Goal: Transaction & Acquisition: Purchase product/service

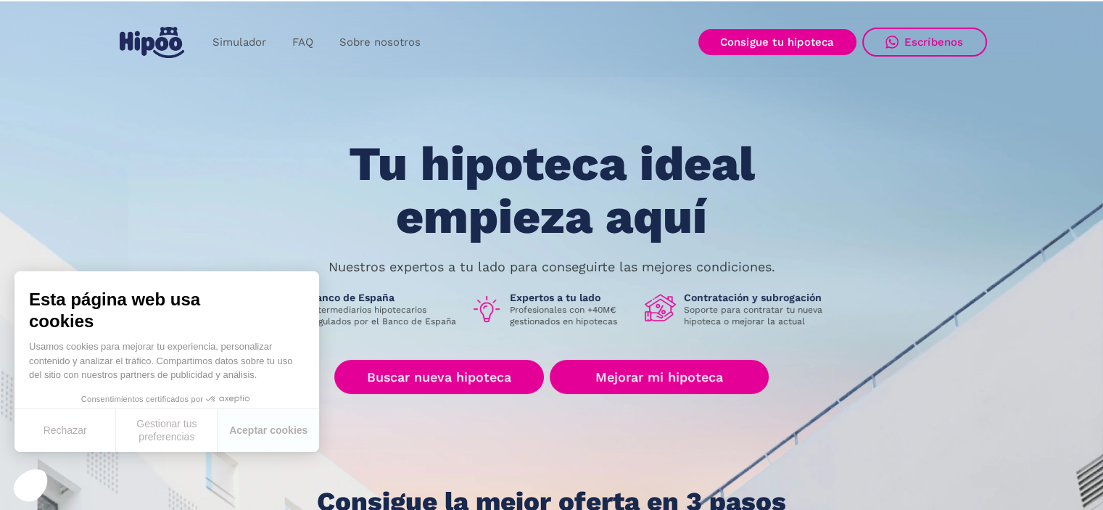
click at [161, 175] on div "Tu hipoteca ideal empieza aquí Nuestros expertos a tu lado para conseguirte las…" at bounding box center [552, 327] width 870 height 379
click at [470, 377] on link "Buscar nueva hipoteca" at bounding box center [439, 377] width 210 height 34
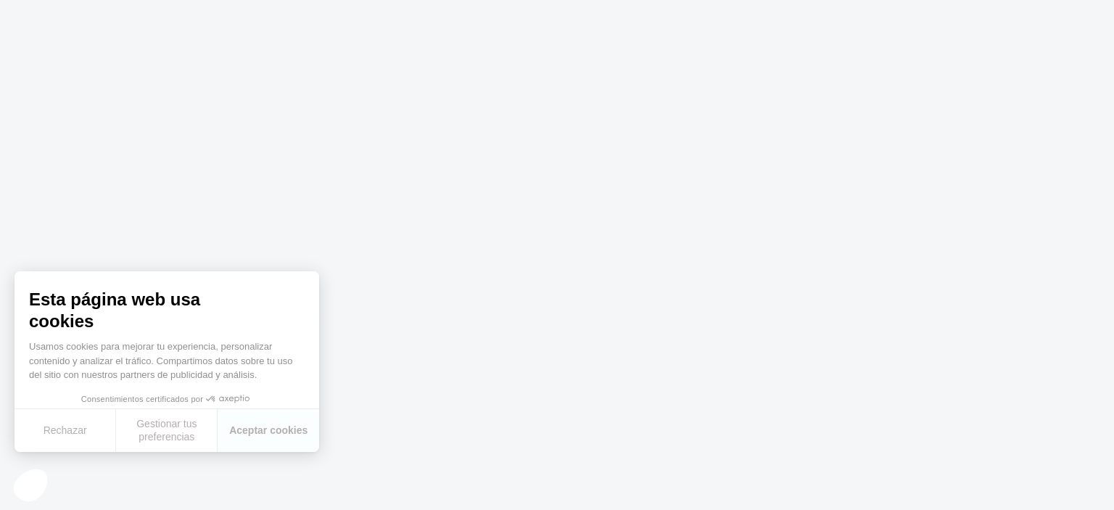
click at [430, 423] on body at bounding box center [557, 255] width 1114 height 510
click at [70, 426] on button "Rechazar" at bounding box center [66, 430] width 102 height 43
